Goal: Information Seeking & Learning: Learn about a topic

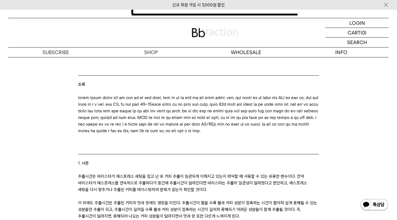
scroll to position [289, 0]
drag, startPoint x: 244, startPoint y: 103, endPoint x: 248, endPoint y: 111, distance: 8.7
click at [248, 111] on p at bounding box center [198, 114] width 241 height 40
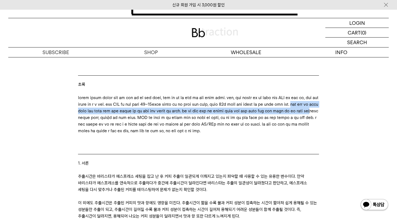
drag, startPoint x: 92, startPoint y: 117, endPoint x: 269, endPoint y: 124, distance: 177.0
click at [269, 124] on p at bounding box center [198, 114] width 241 height 40
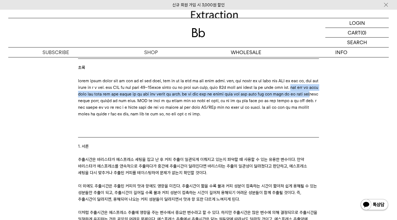
scroll to position [305, 0]
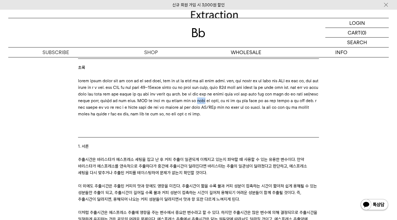
drag, startPoint x: 231, startPoint y: 113, endPoint x: 218, endPoint y: 113, distance: 13.8
click at [218, 113] on p at bounding box center [198, 98] width 241 height 40
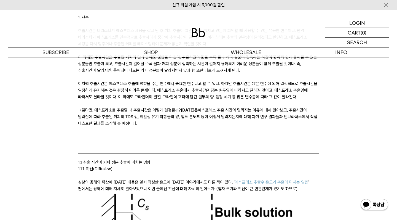
scroll to position [378, 0]
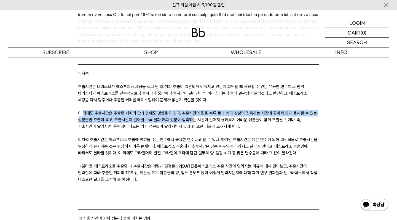
drag, startPoint x: 82, startPoint y: 134, endPoint x: 193, endPoint y: 138, distance: 110.1
click at [193, 130] on p "이 외에도 추출시간은 추출된 커피의 맛과 향에도 영향을 미친다. 추출시간이 짧을 수록 물과 커피 성분이 접촉하는 시간이 짧아져 쉽게 용해될 수…" at bounding box center [198, 120] width 241 height 20
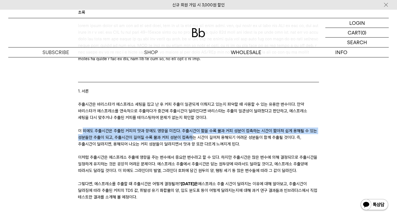
scroll to position [331, 0]
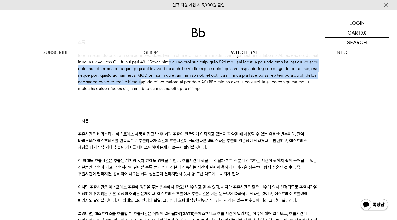
drag, startPoint x: 135, startPoint y: 70, endPoint x: 264, endPoint y: 94, distance: 131.7
click at [264, 92] on p at bounding box center [198, 72] width 241 height 40
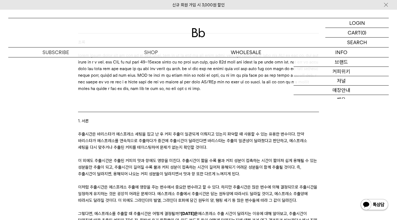
click at [274, 92] on p at bounding box center [198, 72] width 241 height 40
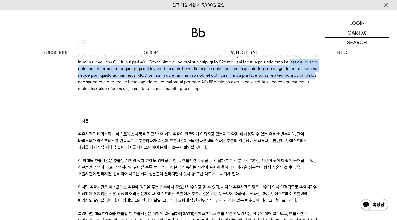
drag, startPoint x: 162, startPoint y: 94, endPoint x: 91, endPoint y: 77, distance: 72.8
click at [91, 77] on p at bounding box center [198, 72] width 241 height 40
copy p "분쇄된 원두의 입도 분포도를 측정했을 때에도 일반적인 생각과 다르게 추출시간과 입도 분포 사이에 뚜렷한 상관관계를 찾기 어려웠다. 이를 통해 …"
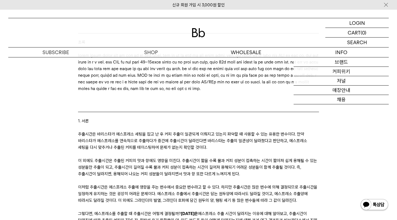
click at [285, 92] on p at bounding box center [198, 72] width 241 height 40
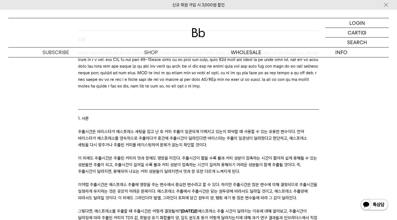
scroll to position [333, 0]
click at [385, 6] on img at bounding box center [386, 5] width 6 height 6
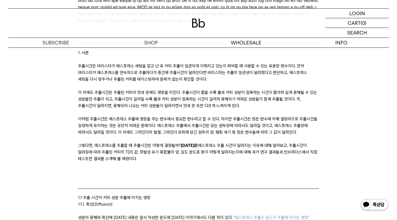
scroll to position [396, 0]
